Goal: Transaction & Acquisition: Purchase product/service

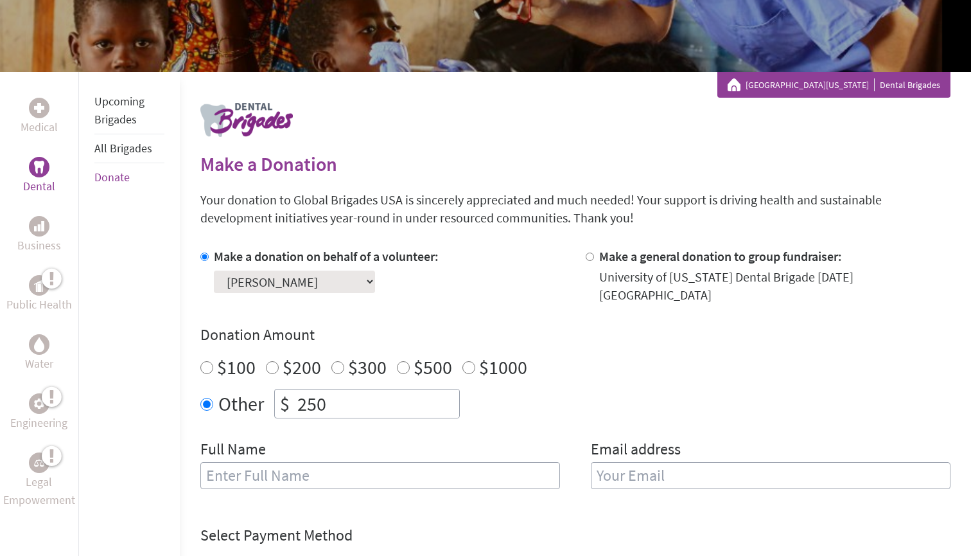
scroll to position [173, 0]
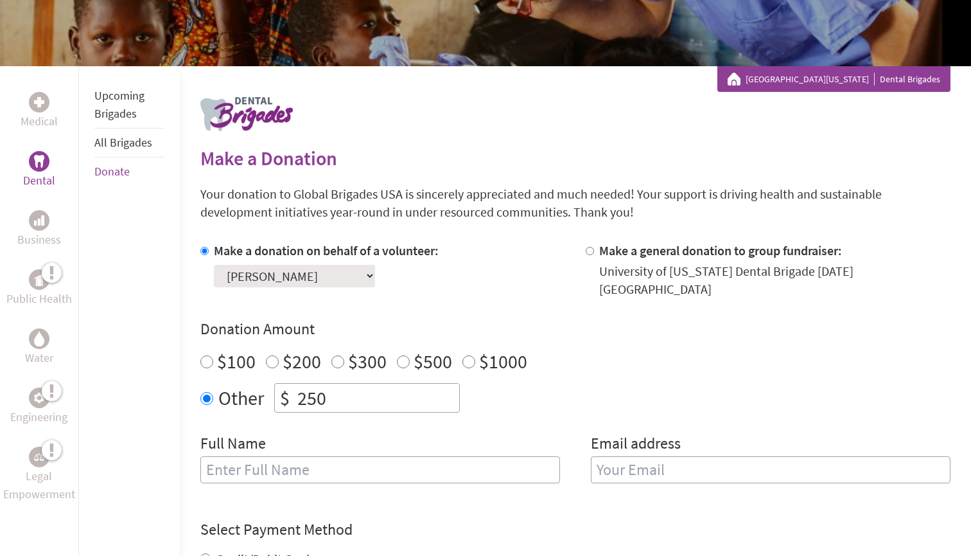
click at [301, 286] on div "Make a donation on behalf of a volunteer: Select a volunteer... [PERSON_NAME] […" at bounding box center [575, 370] width 750 height 257
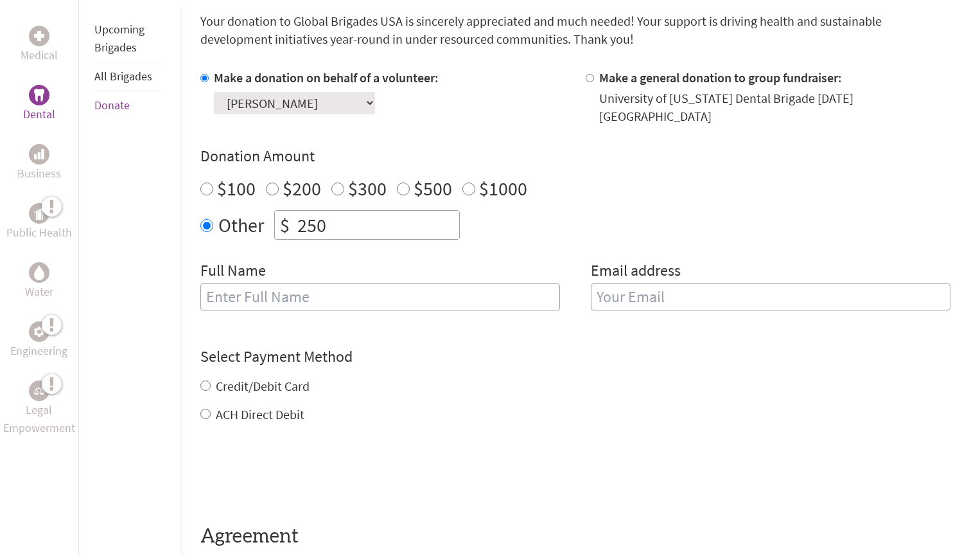
scroll to position [238, 0]
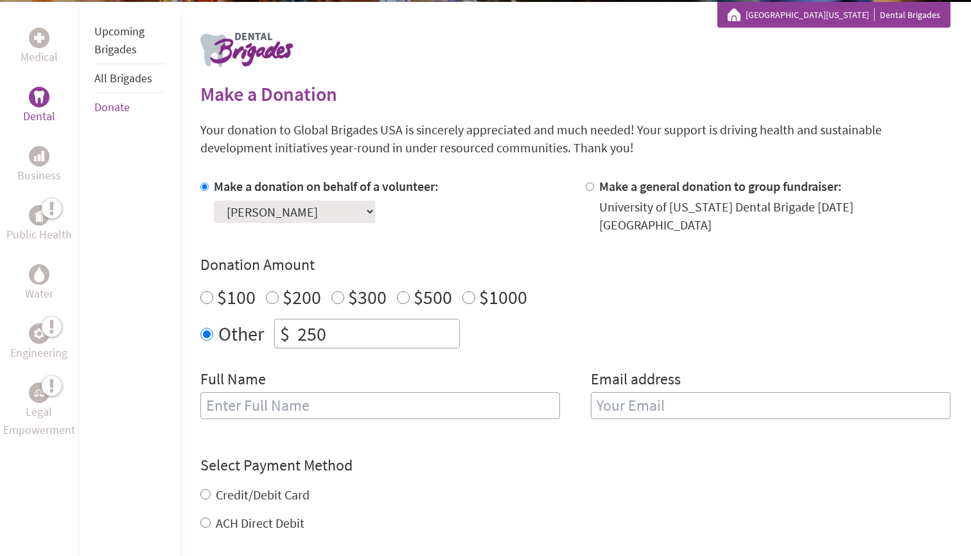
click at [111, 48] on link "Upcoming Brigades" at bounding box center [119, 40] width 50 height 33
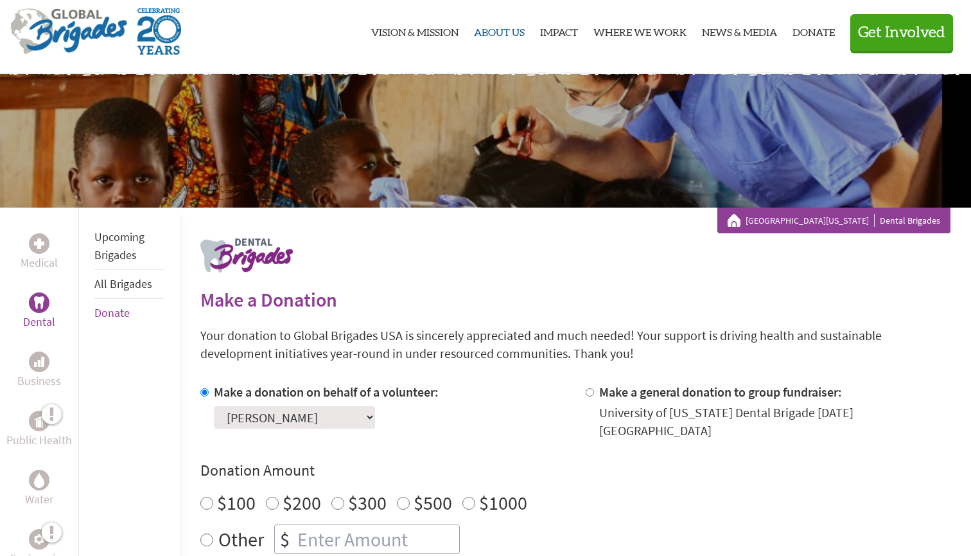
scroll to position [9, 0]
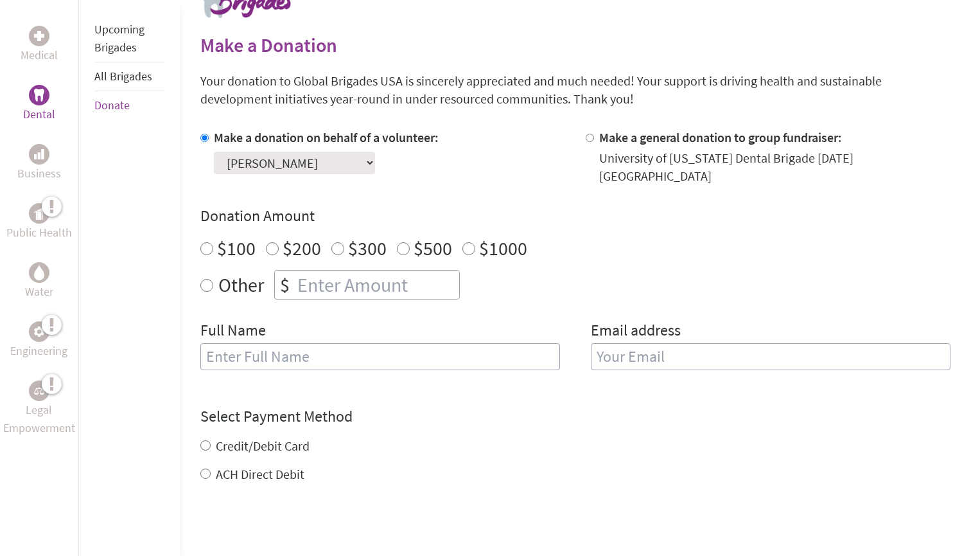
scroll to position [280, 0]
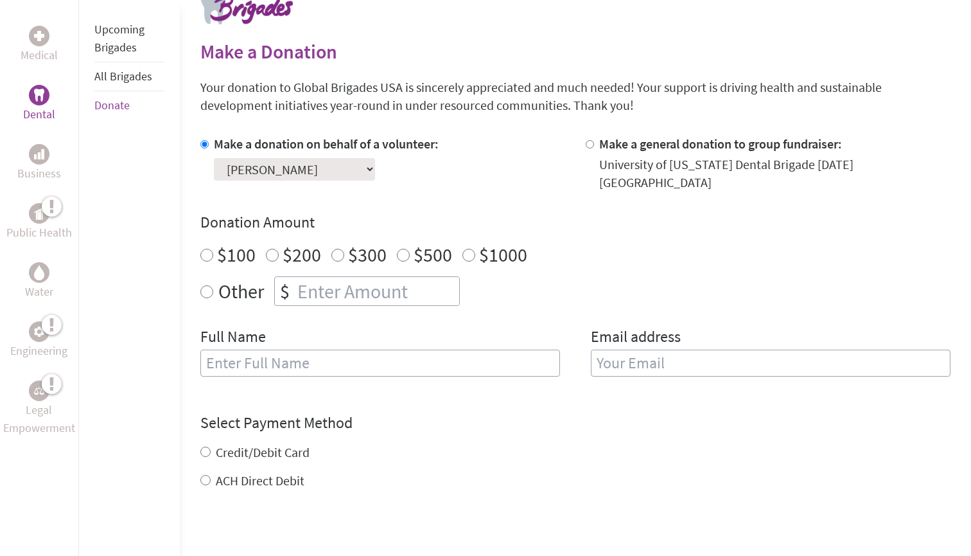
click at [270, 179] on div "Make a donation on behalf of a volunteer: Select a volunteer... [PERSON_NAME] […" at bounding box center [575, 263] width 750 height 257
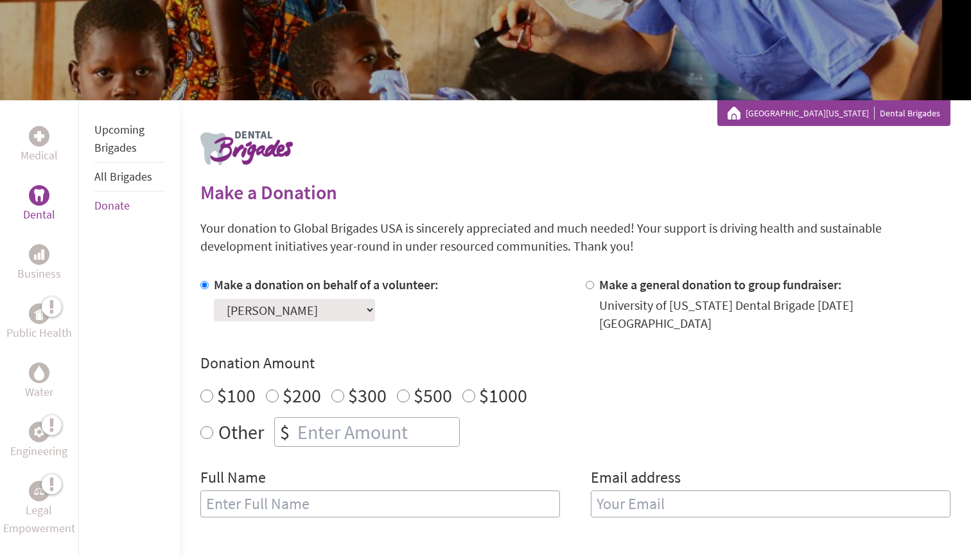
scroll to position [0, 0]
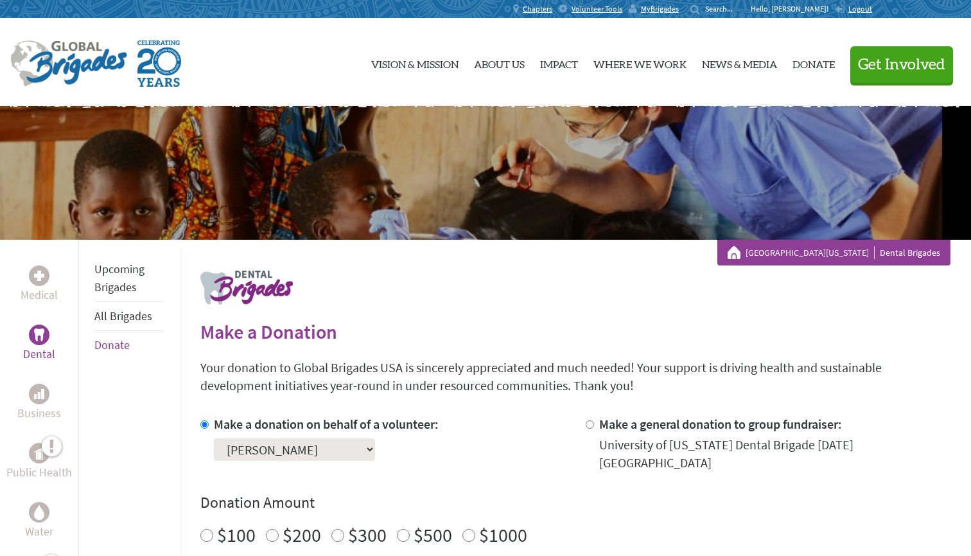
click at [123, 269] on link "Upcoming Brigades" at bounding box center [119, 277] width 50 height 33
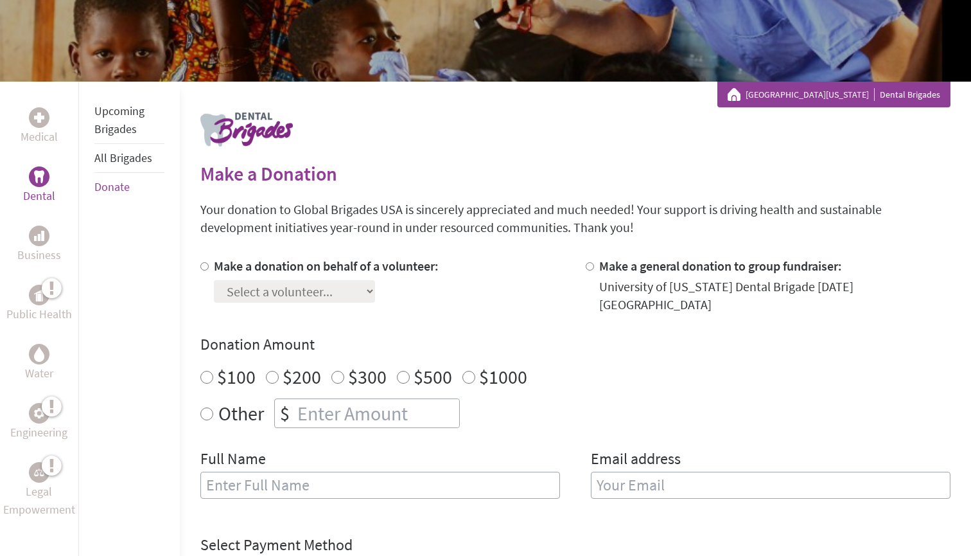
scroll to position [146, 0]
